Goal: Information Seeking & Learning: Understand process/instructions

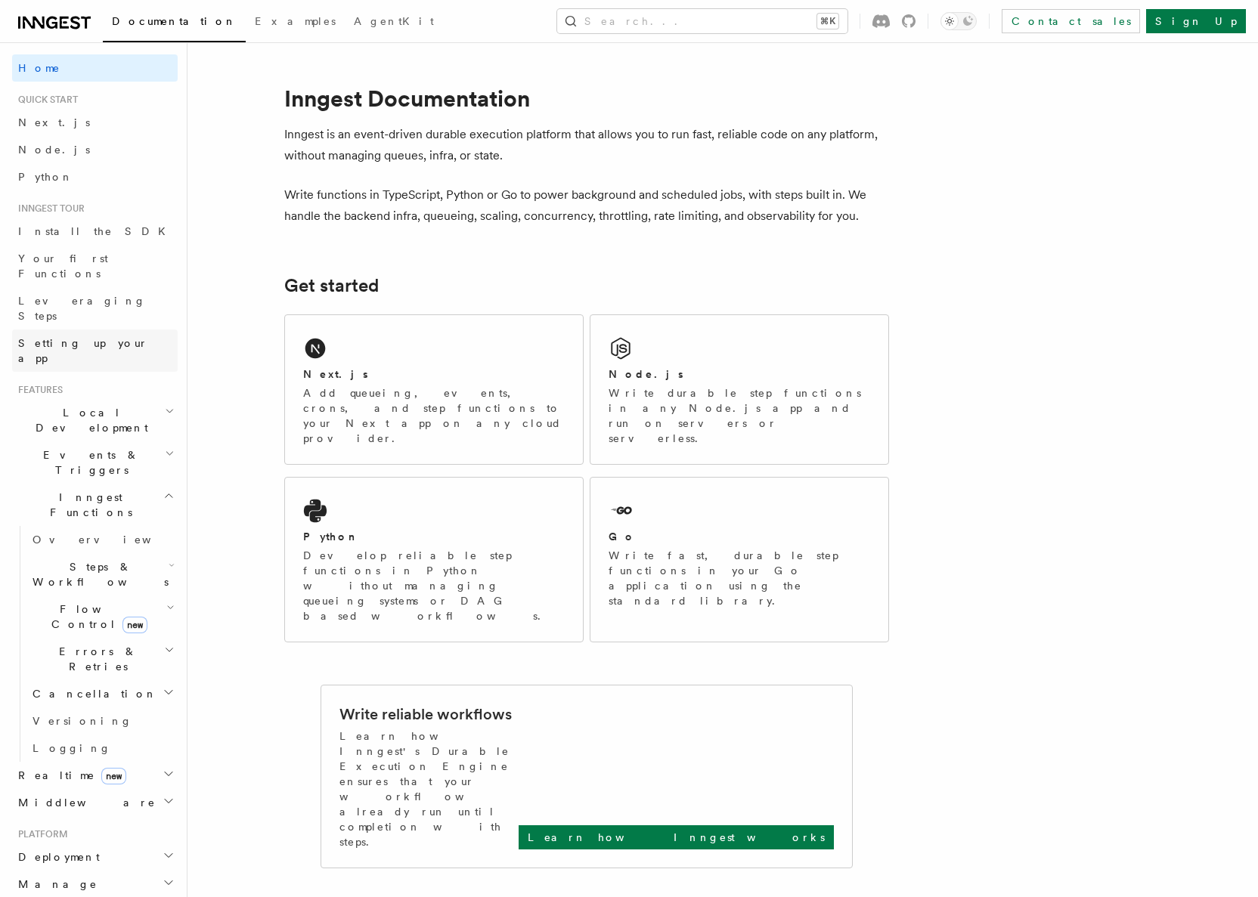
click at [110, 337] on span "Setting up your app" at bounding box center [83, 350] width 130 height 27
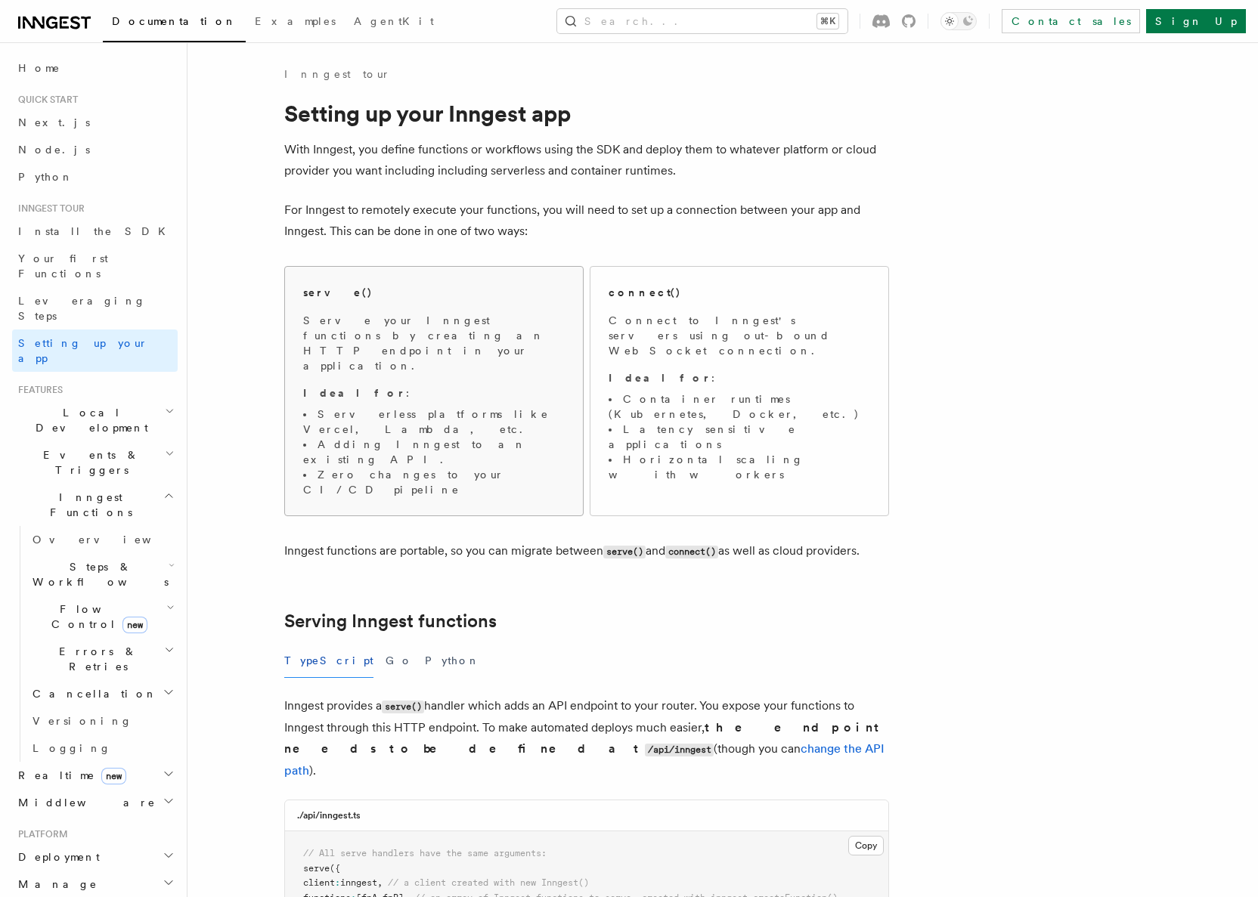
click at [413, 407] on li "Serverless platforms like Vercel, Lambda, etc." at bounding box center [433, 422] width 261 height 30
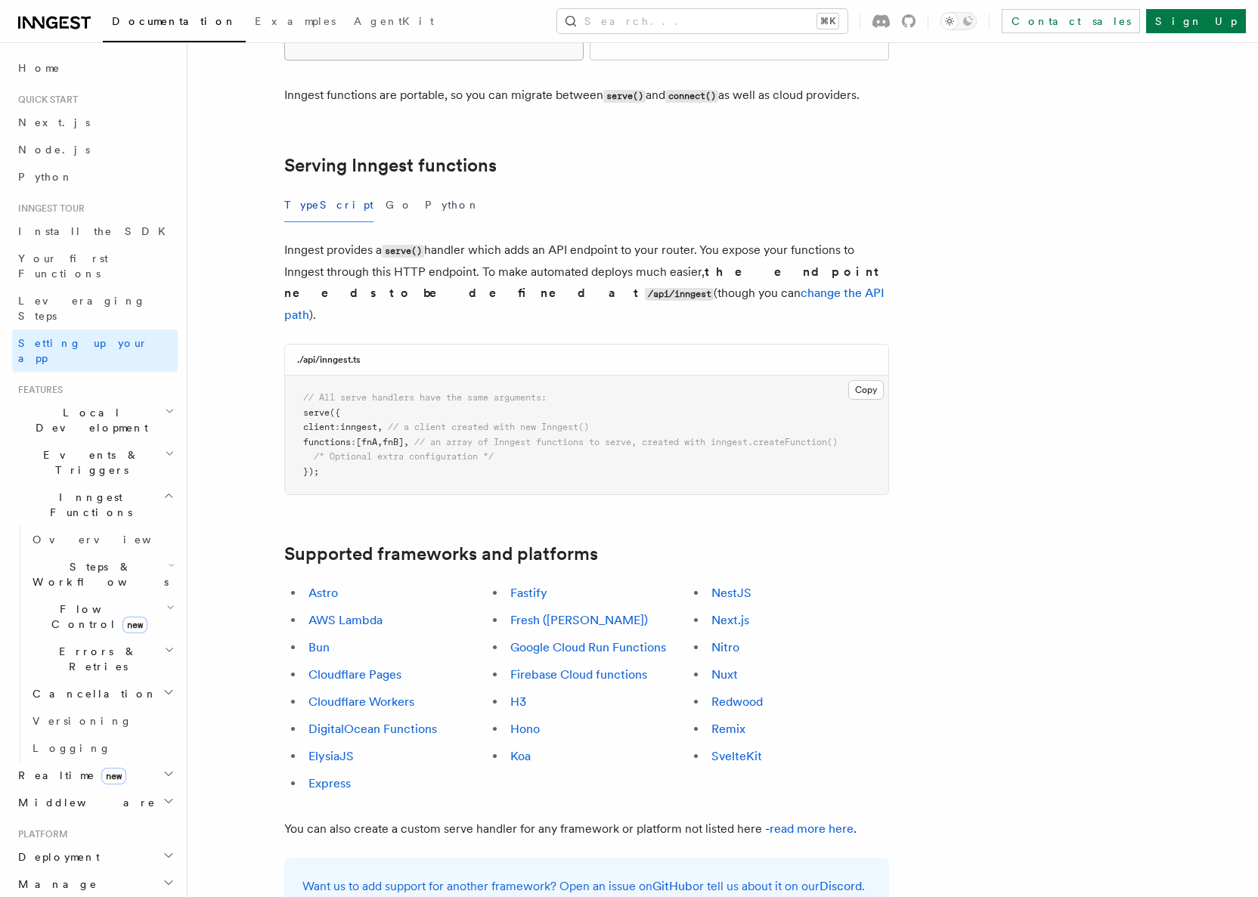
scroll to position [463, 0]
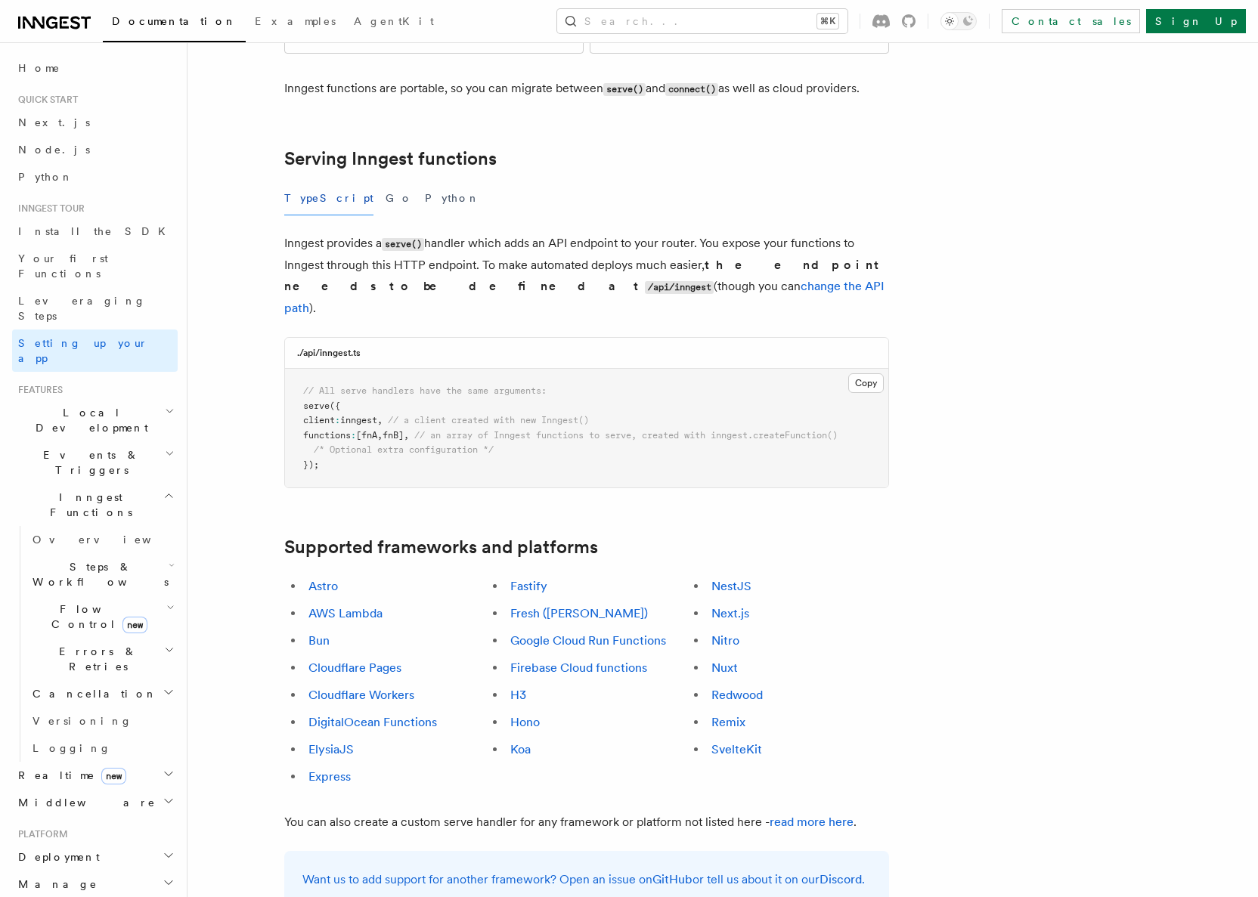
click at [340, 739] on li "ElysiaJS" at bounding box center [395, 749] width 182 height 21
click at [333, 742] on link "ElysiaJS" at bounding box center [330, 749] width 45 height 14
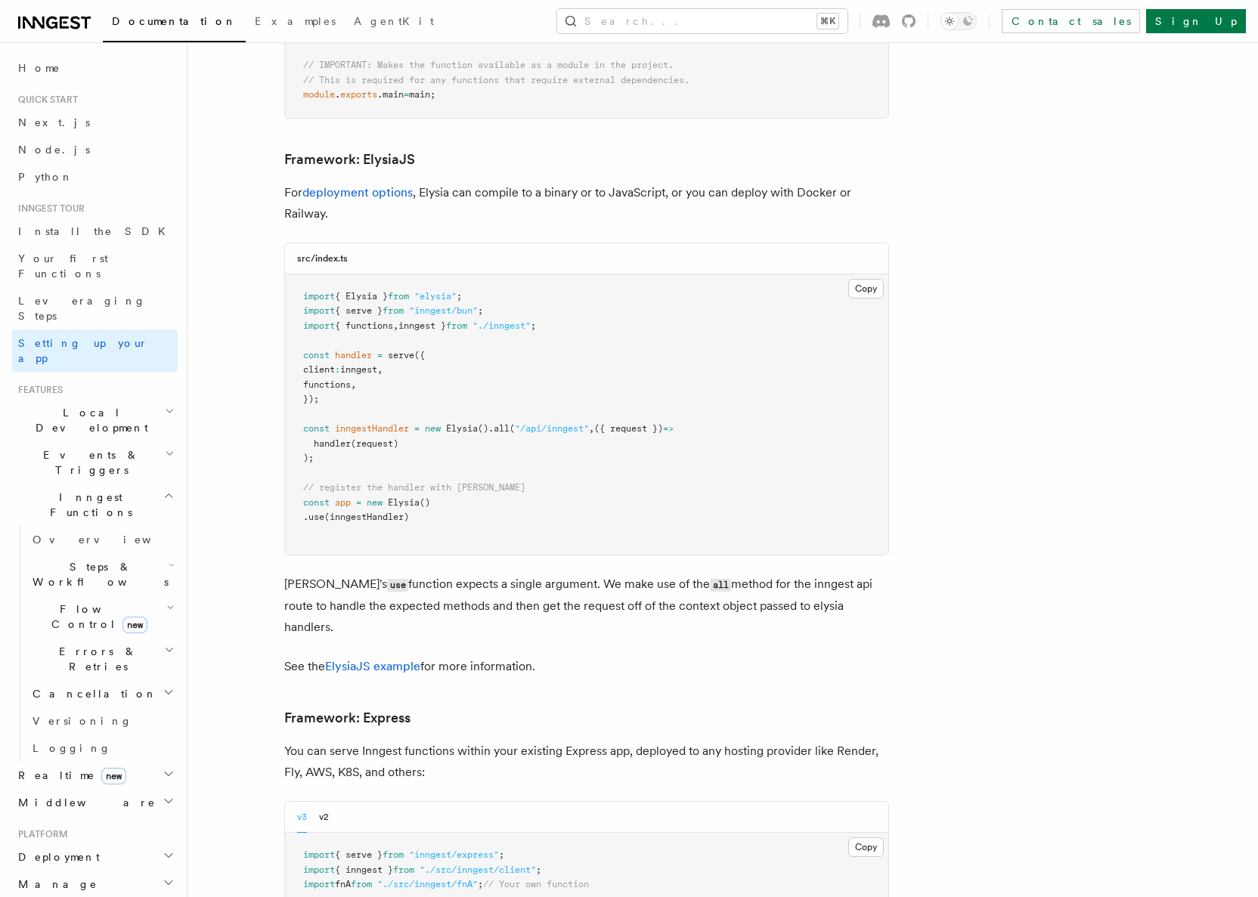
scroll to position [3902, 0]
click at [870, 278] on button "Copy Copied" at bounding box center [866, 288] width 36 height 20
